Goal: Task Accomplishment & Management: Manage account settings

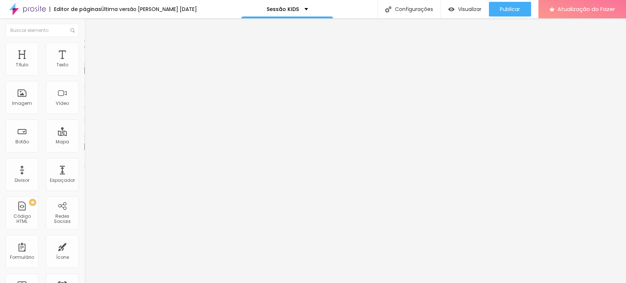
click at [89, 63] on font "Trocar imagem" at bounding box center [107, 60] width 36 height 6
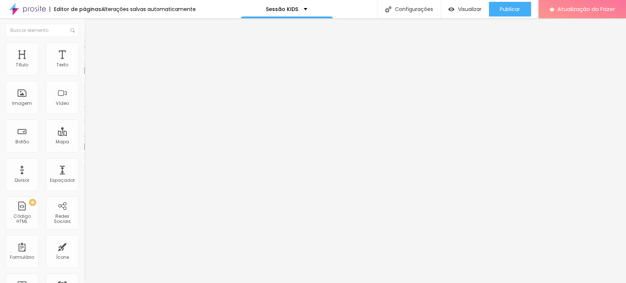
click at [89, 63] on font "Trocar imagem" at bounding box center [107, 60] width 36 height 6
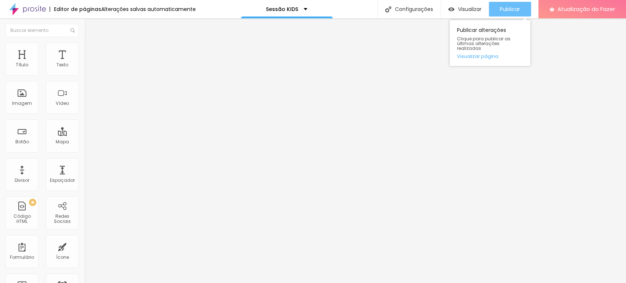
click at [505, 10] on font "Publicar" at bounding box center [510, 8] width 20 height 7
click at [496, 5] on button "Publicar" at bounding box center [510, 9] width 42 height 15
click at [508, 2] on div "Publicar" at bounding box center [510, 9] width 20 height 15
click at [515, 6] on font "Publicar" at bounding box center [510, 8] width 20 height 7
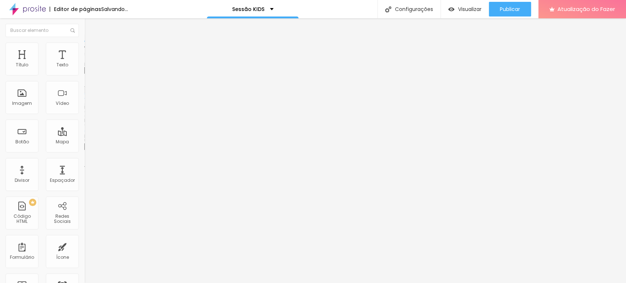
click at [89, 63] on font "Trocar imagem" at bounding box center [107, 60] width 36 height 6
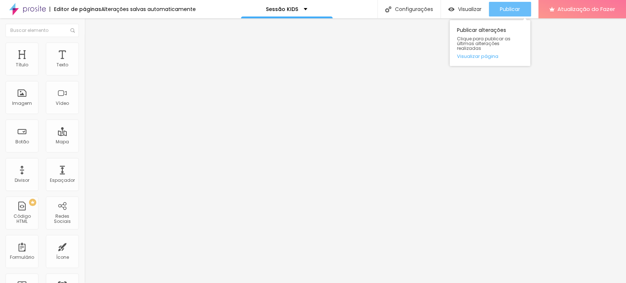
click at [523, 10] on button "Publicar" at bounding box center [510, 9] width 42 height 15
click at [510, 7] on font "Publicar" at bounding box center [510, 8] width 20 height 7
click at [524, 8] on button "Publicar" at bounding box center [510, 9] width 42 height 15
click at [518, 11] on font "Publicar" at bounding box center [510, 8] width 20 height 7
click at [525, 6] on button "Publicar" at bounding box center [510, 9] width 42 height 15
